Goal: Task Accomplishment & Management: Manage account settings

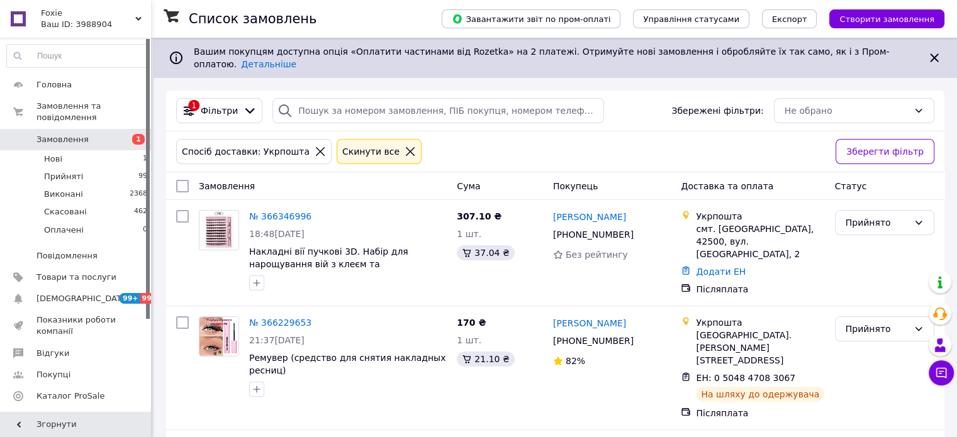
click at [315, 146] on icon at bounding box center [320, 151] width 11 height 11
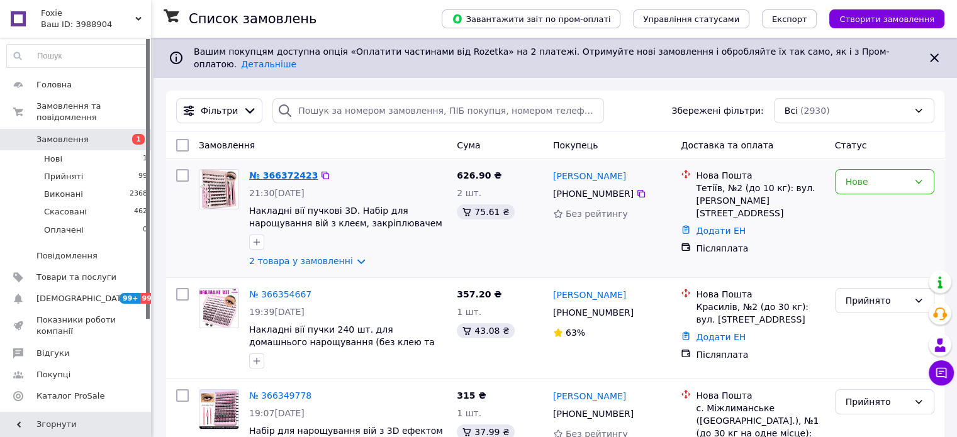
click at [255, 171] on link "№ 366372423" at bounding box center [283, 176] width 69 height 10
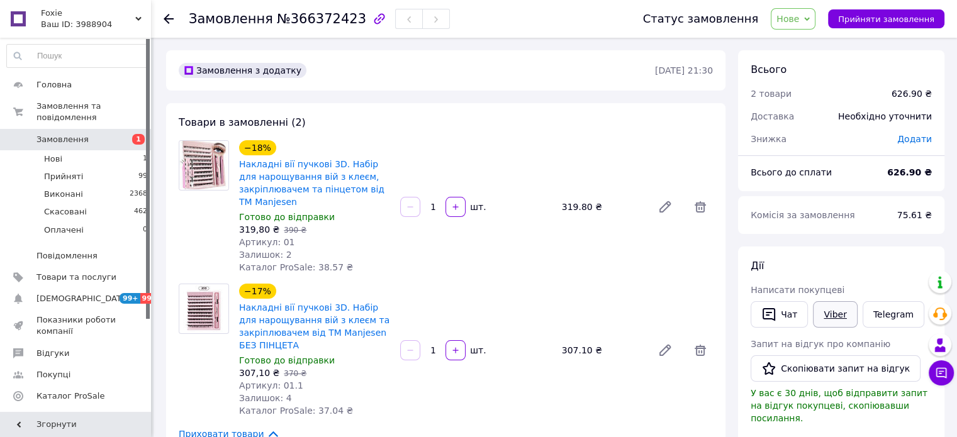
click at [828, 308] on link "Viber" at bounding box center [835, 314] width 44 height 26
click at [166, 21] on icon at bounding box center [169, 19] width 10 height 10
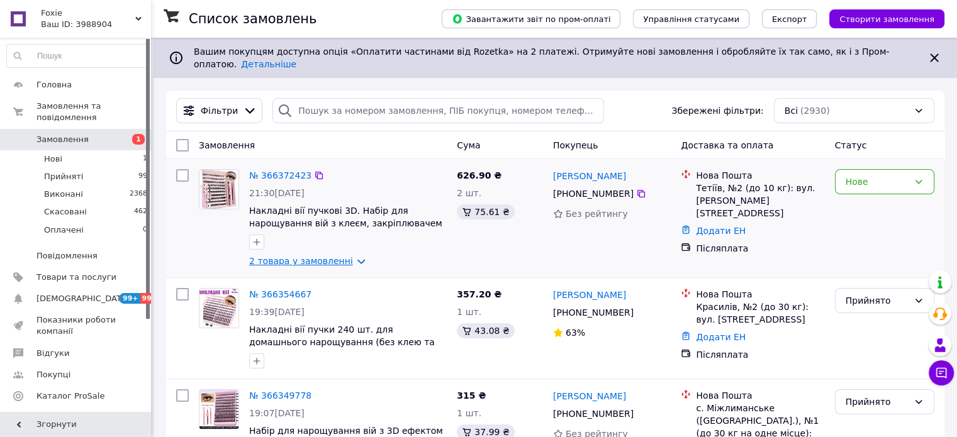
click at [345, 256] on link "2 товара у замовленні" at bounding box center [301, 261] width 104 height 10
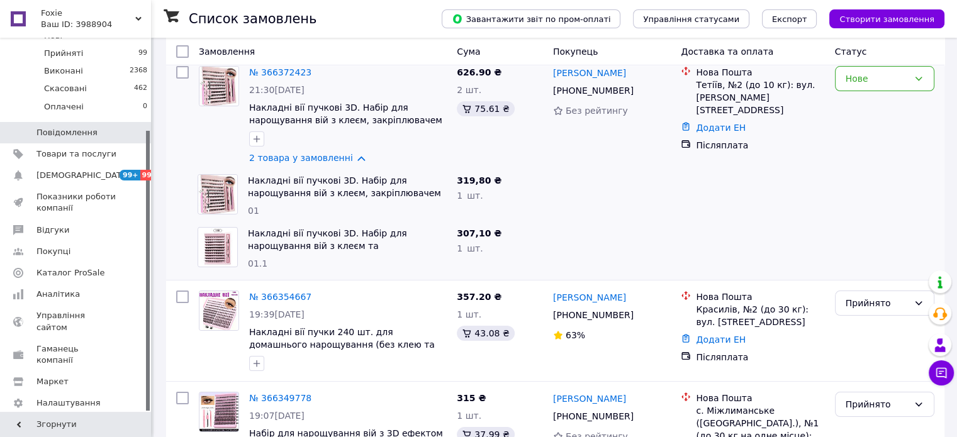
scroll to position [126, 0]
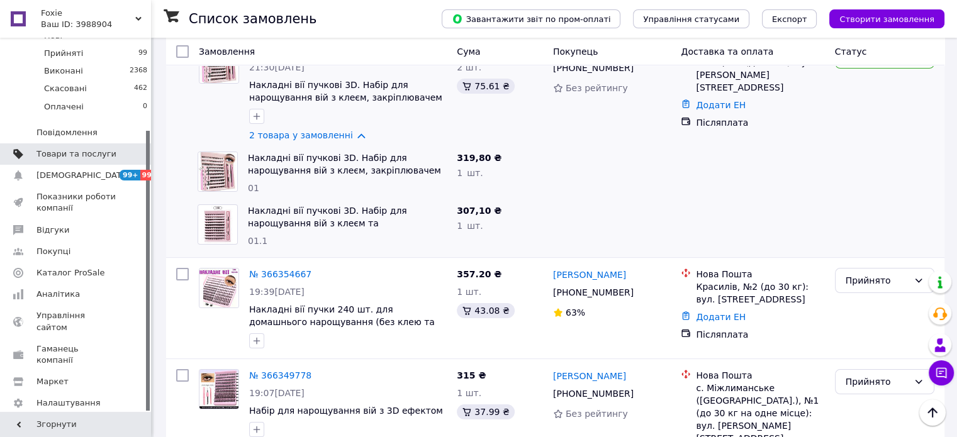
click at [43, 150] on link "Товари та послуги" at bounding box center [77, 153] width 155 height 21
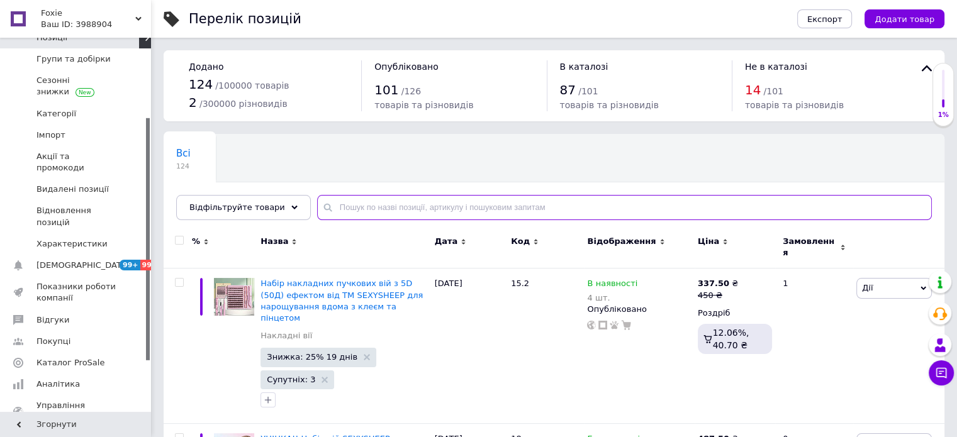
click at [338, 204] on input "text" at bounding box center [624, 207] width 615 height 25
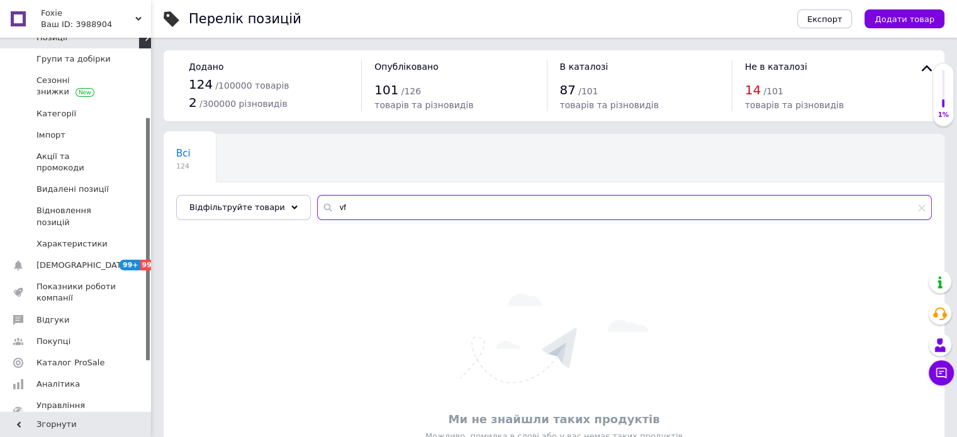
type input "v"
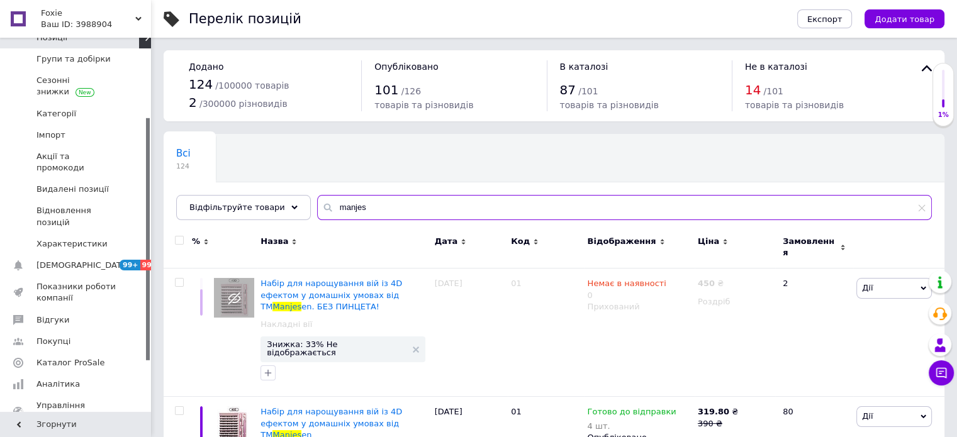
click at [381, 210] on input "manjes" at bounding box center [624, 207] width 615 height 25
drag, startPoint x: 359, startPoint y: 201, endPoint x: 333, endPoint y: 215, distance: 29.3
click at [333, 215] on input "manjes" at bounding box center [624, 207] width 615 height 25
type input "njesma"
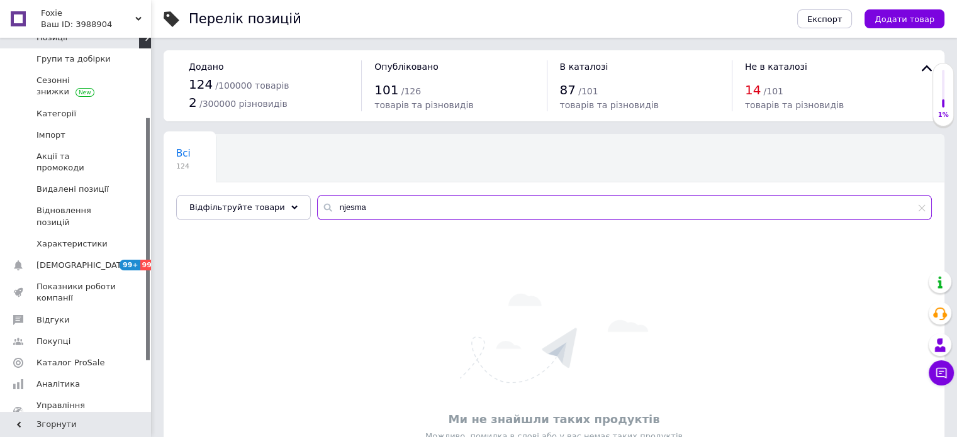
drag, startPoint x: 362, startPoint y: 204, endPoint x: 312, endPoint y: 208, distance: 49.9
click at [317, 208] on div "njesma" at bounding box center [624, 207] width 615 height 25
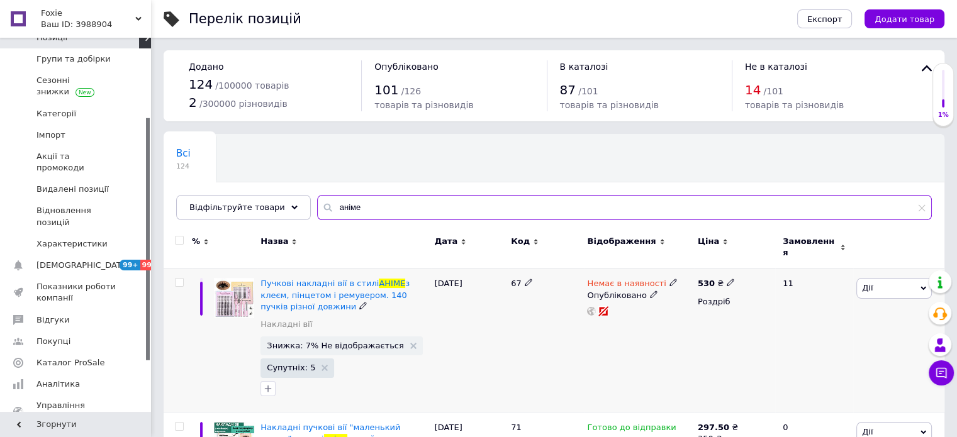
type input "аніме"
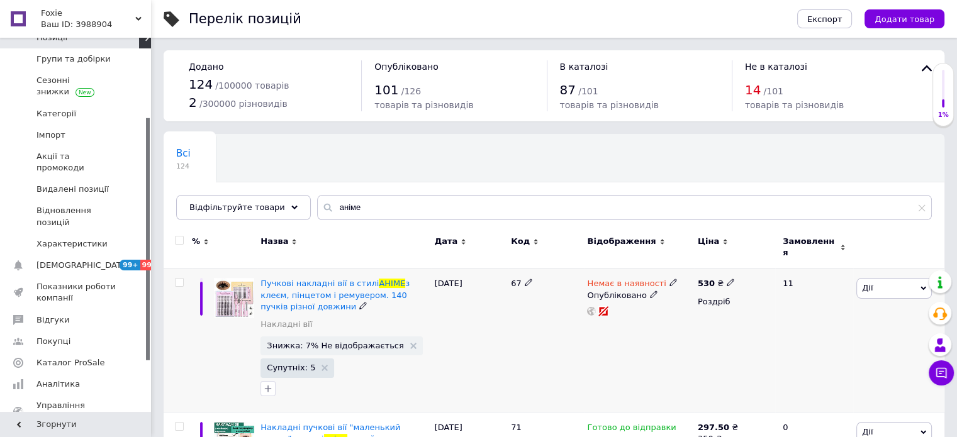
click at [669, 279] on icon at bounding box center [673, 283] width 8 height 8
click at [695, 323] on li "Готово до відправки" at bounding box center [739, 329] width 120 height 18
click at [697, 315] on input at bounding box center [726, 327] width 96 height 25
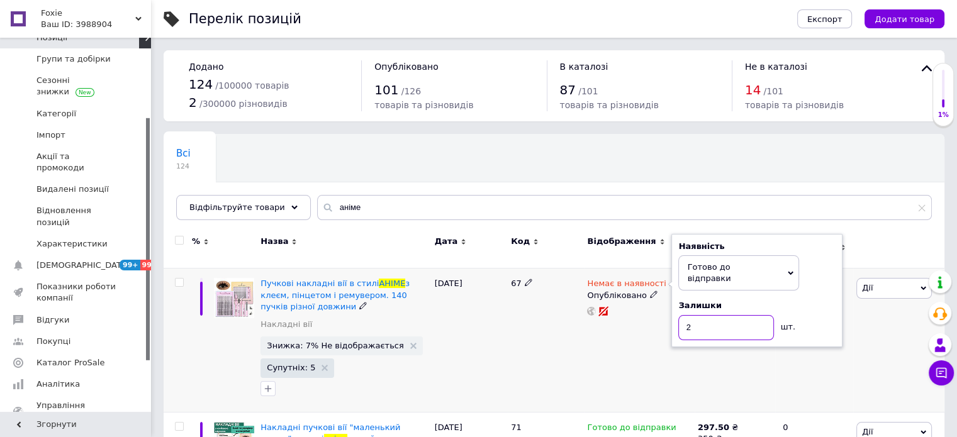
type input "2"
click at [624, 344] on div "Немає в наявності Наявність [PERSON_NAME] до відправки В наявності Немає в наяв…" at bounding box center [639, 340] width 110 height 143
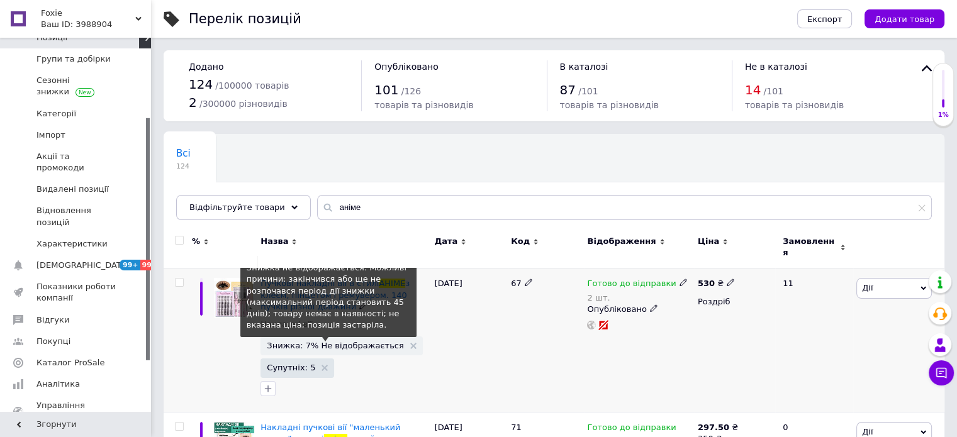
click at [357, 342] on span "Знижка: 7% Не відображається" at bounding box center [335, 346] width 137 height 8
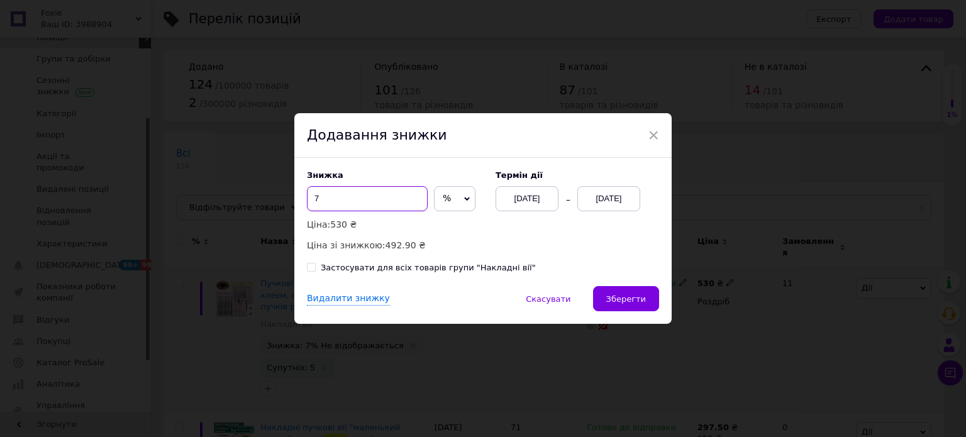
click at [332, 196] on input "7" at bounding box center [367, 198] width 121 height 25
type input "6"
click at [632, 301] on span "Зберегти" at bounding box center [627, 298] width 40 height 9
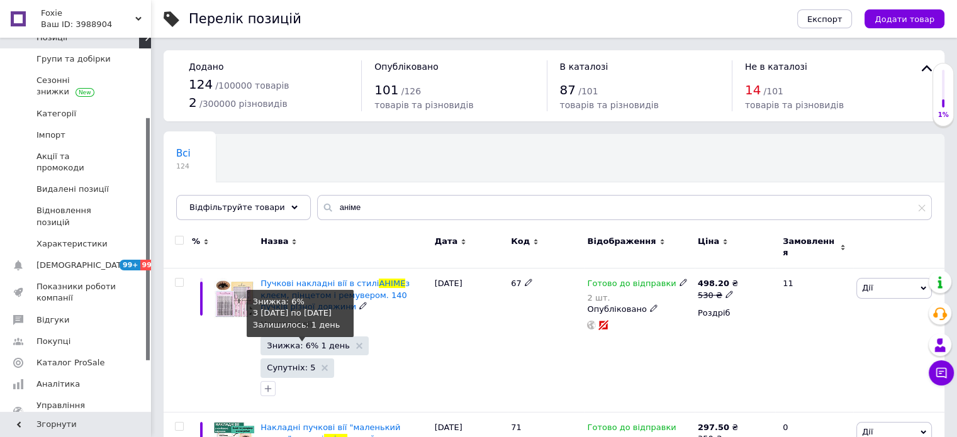
click at [314, 342] on span "Знижка: 6% 1 день" at bounding box center [308, 346] width 83 height 8
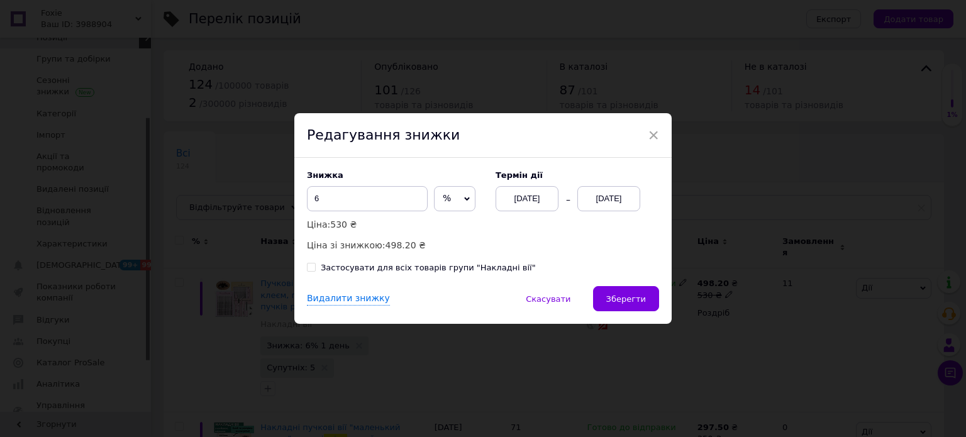
click at [620, 205] on div "[DATE]" at bounding box center [609, 198] width 63 height 25
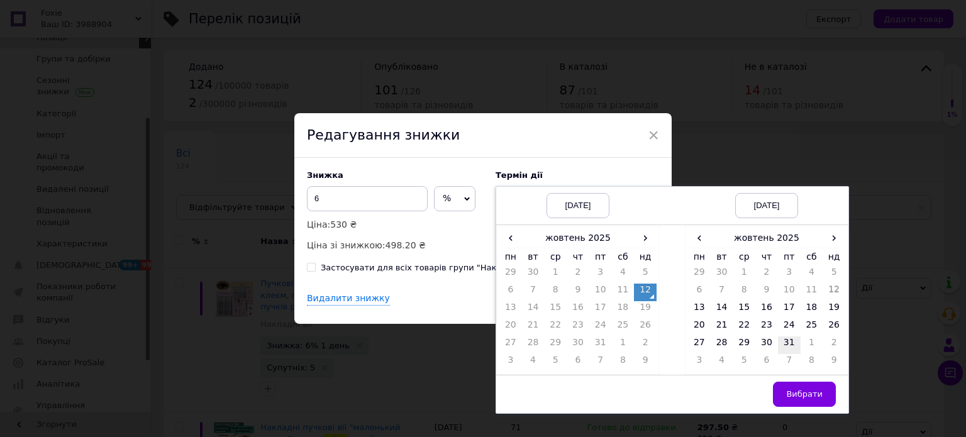
click at [790, 347] on td "31" at bounding box center [789, 346] width 23 height 18
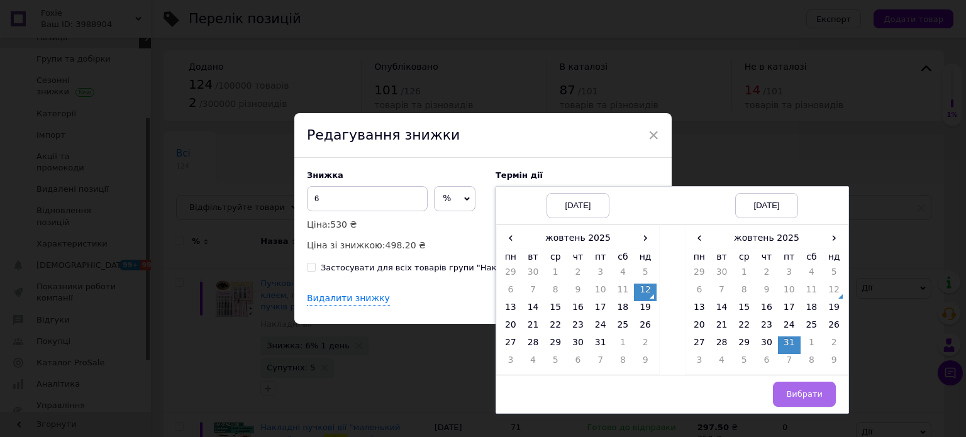
click at [800, 401] on button "Вибрати" at bounding box center [804, 394] width 63 height 25
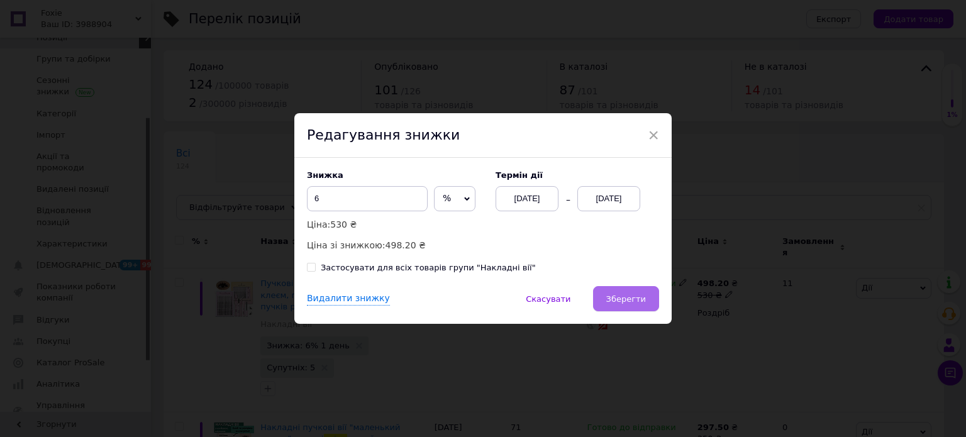
click at [635, 311] on button "Зберегти" at bounding box center [626, 298] width 66 height 25
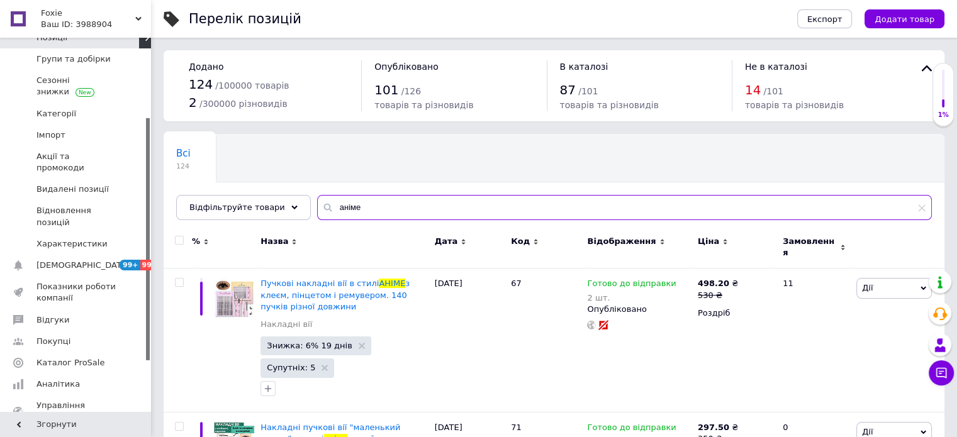
click at [361, 201] on input "аніме" at bounding box center [624, 207] width 615 height 25
type input "[PERSON_NAME]"
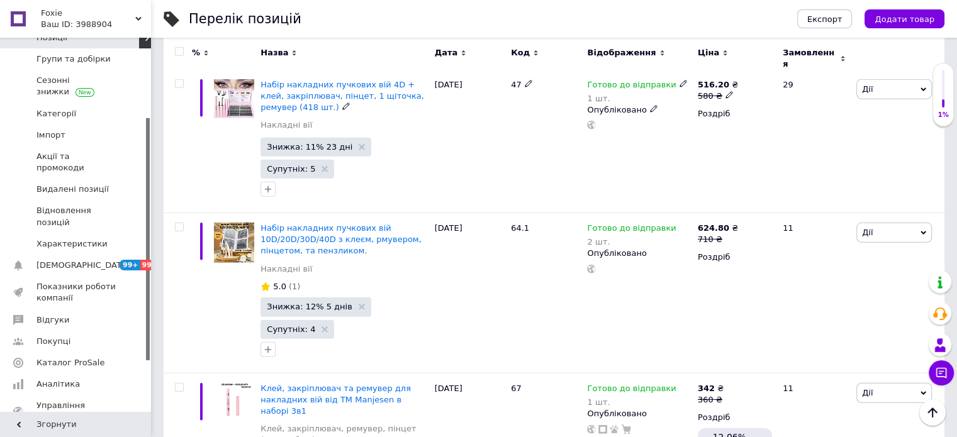
scroll to position [3449, 0]
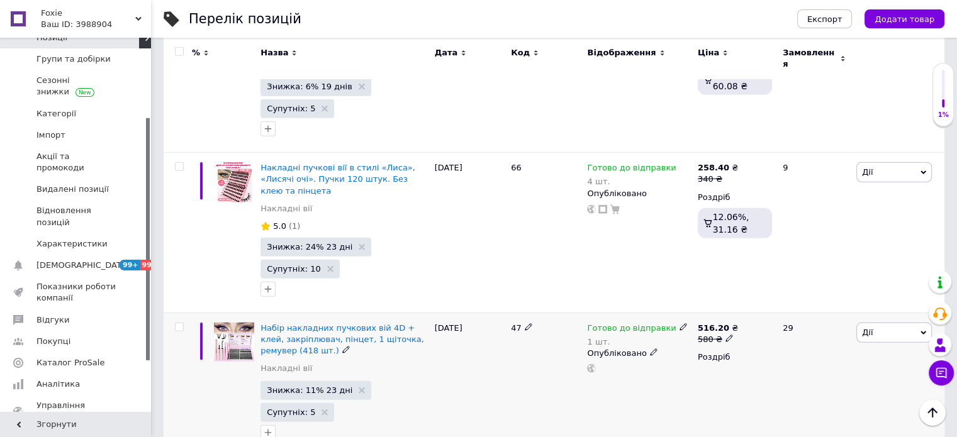
click at [680, 324] on use at bounding box center [683, 327] width 7 height 7
click at [710, 366] on li "Немає в наявності" at bounding box center [748, 375] width 120 height 18
click at [710, 355] on input "1" at bounding box center [735, 367] width 96 height 25
type input "0"
click at [500, 313] on div "[DATE]" at bounding box center [470, 384] width 76 height 143
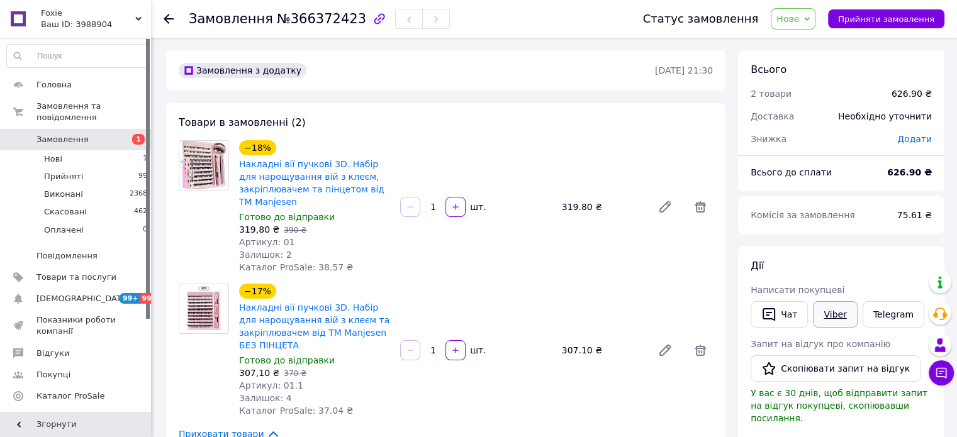
click at [835, 318] on link "Viber" at bounding box center [835, 314] width 44 height 26
click at [879, 314] on link "Telegram" at bounding box center [894, 314] width 62 height 26
